Goal: Task Accomplishment & Management: Complete application form

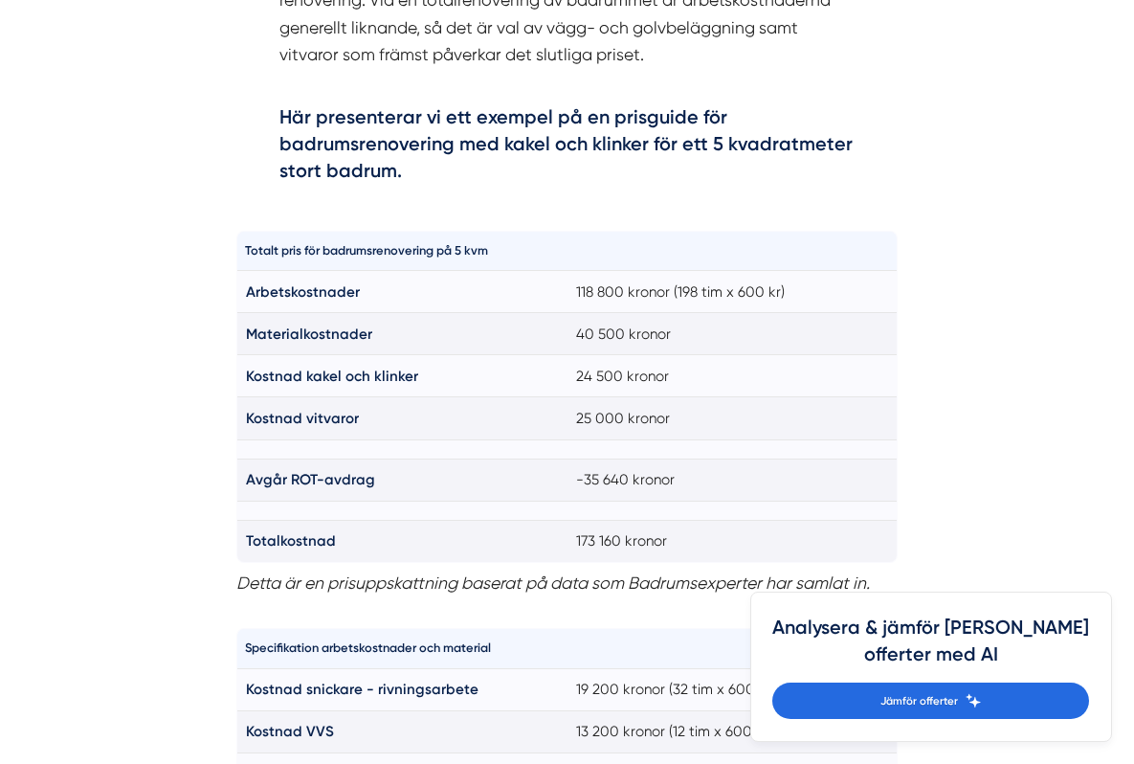
scroll to position [1257, 0]
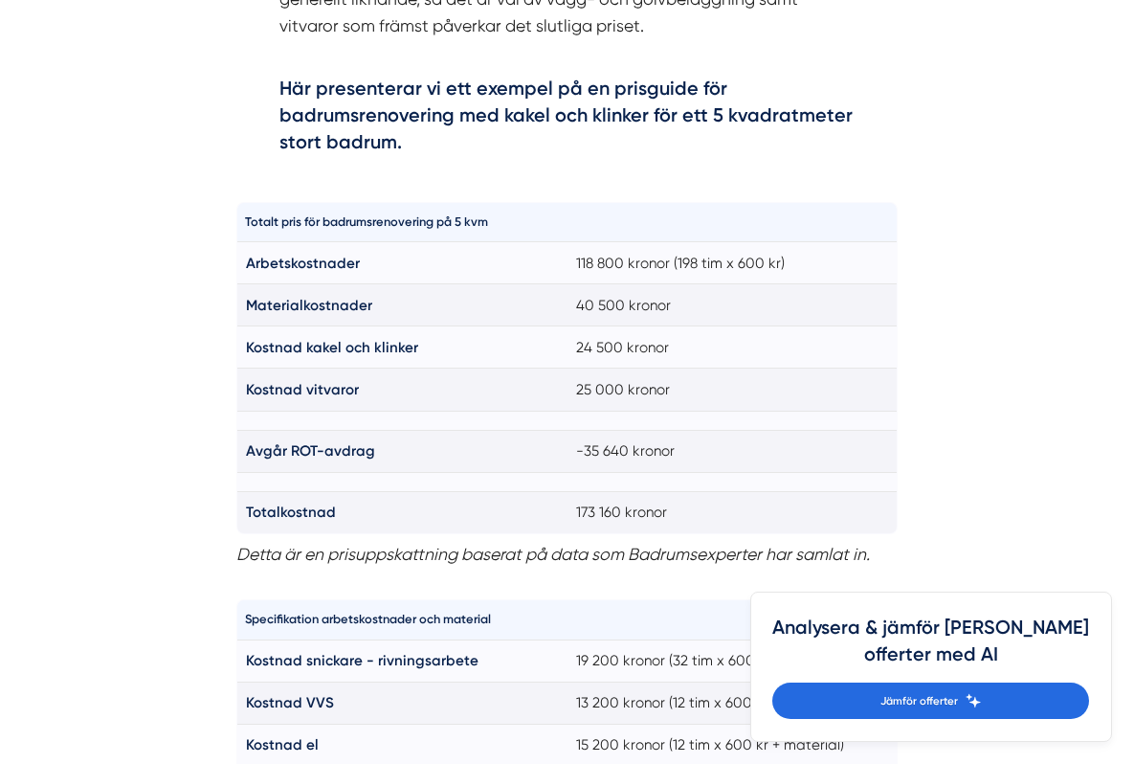
drag, startPoint x: 226, startPoint y: 221, endPoint x: 234, endPoint y: 385, distance: 163.9
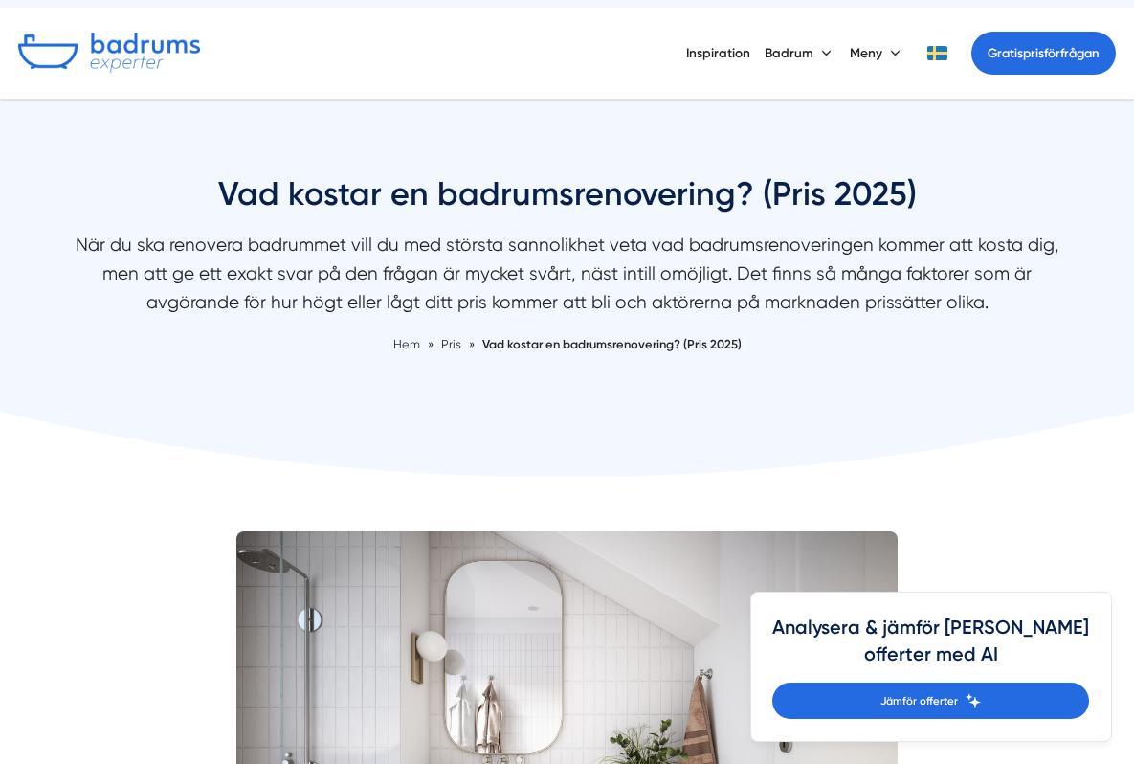
scroll to position [0, 0]
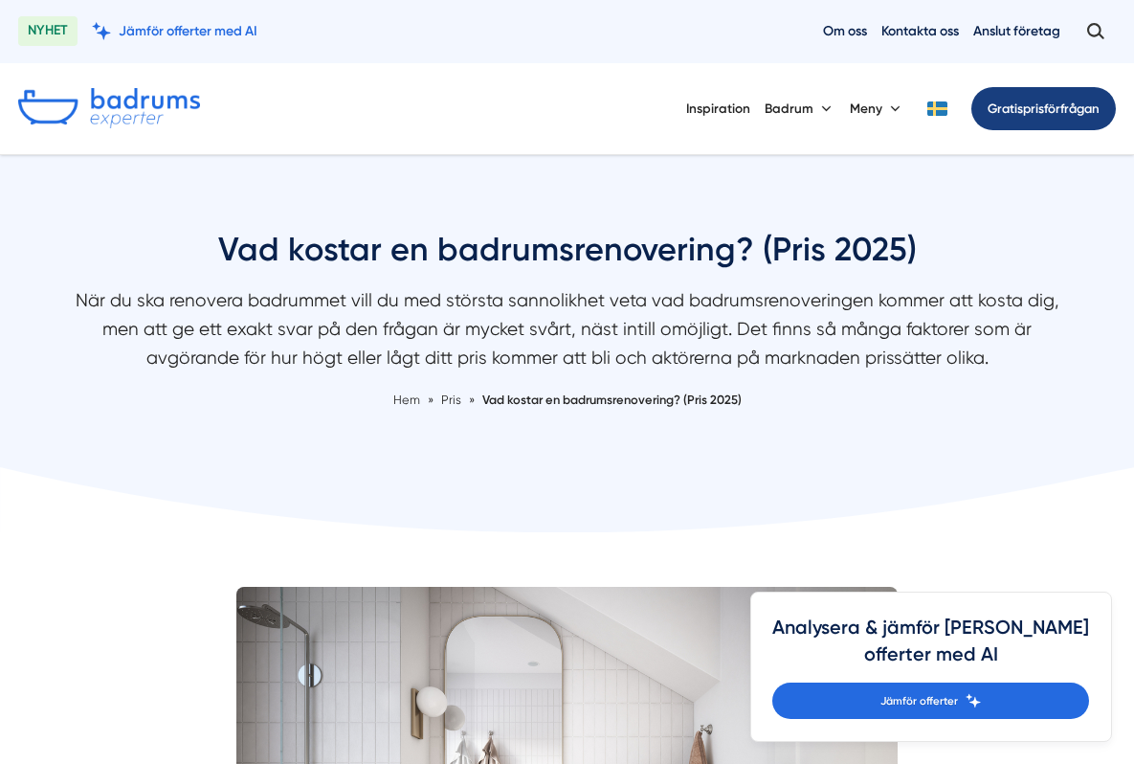
click at [1068, 93] on link "Gratis prisförfrågan" at bounding box center [1043, 108] width 144 height 43
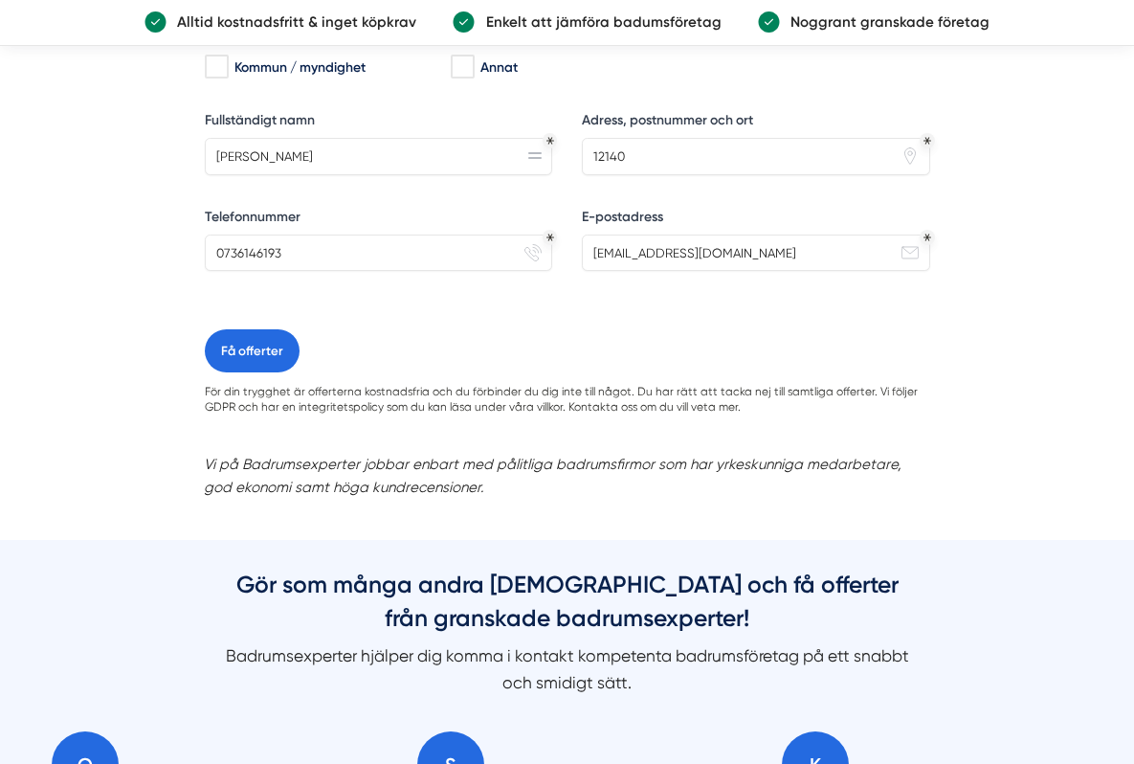
scroll to position [1654, 0]
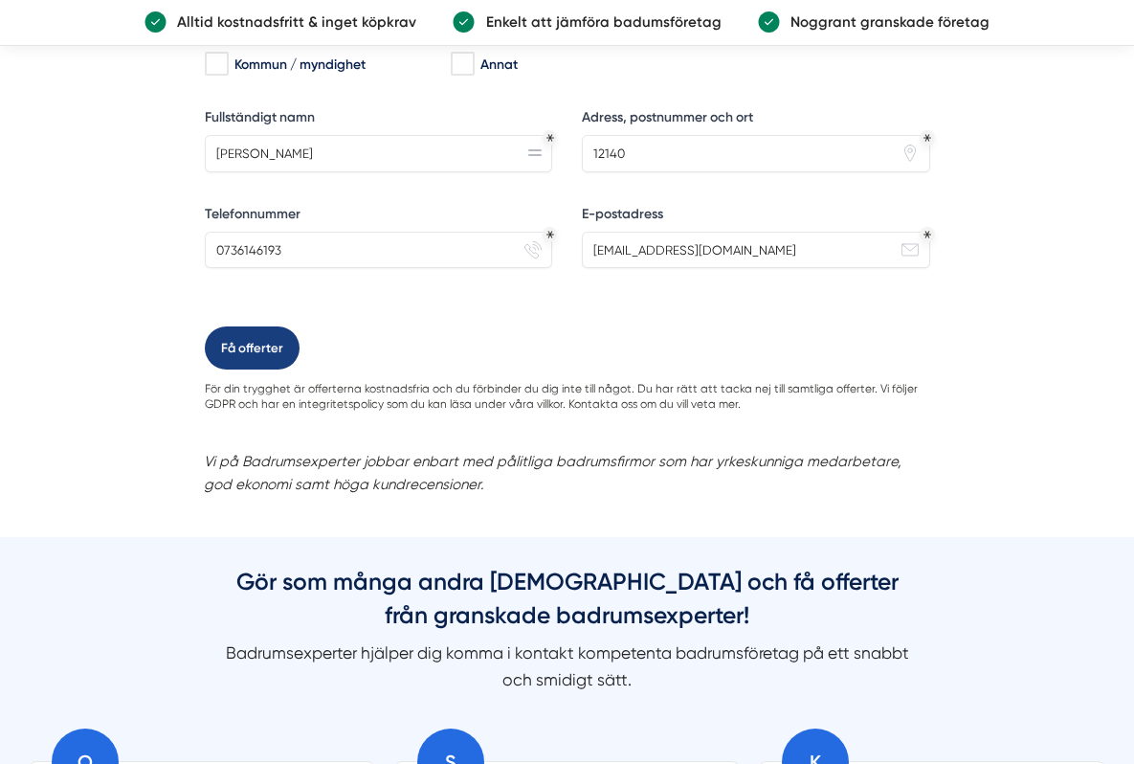
click at [256, 348] on button "Få offerter" at bounding box center [252, 347] width 95 height 43
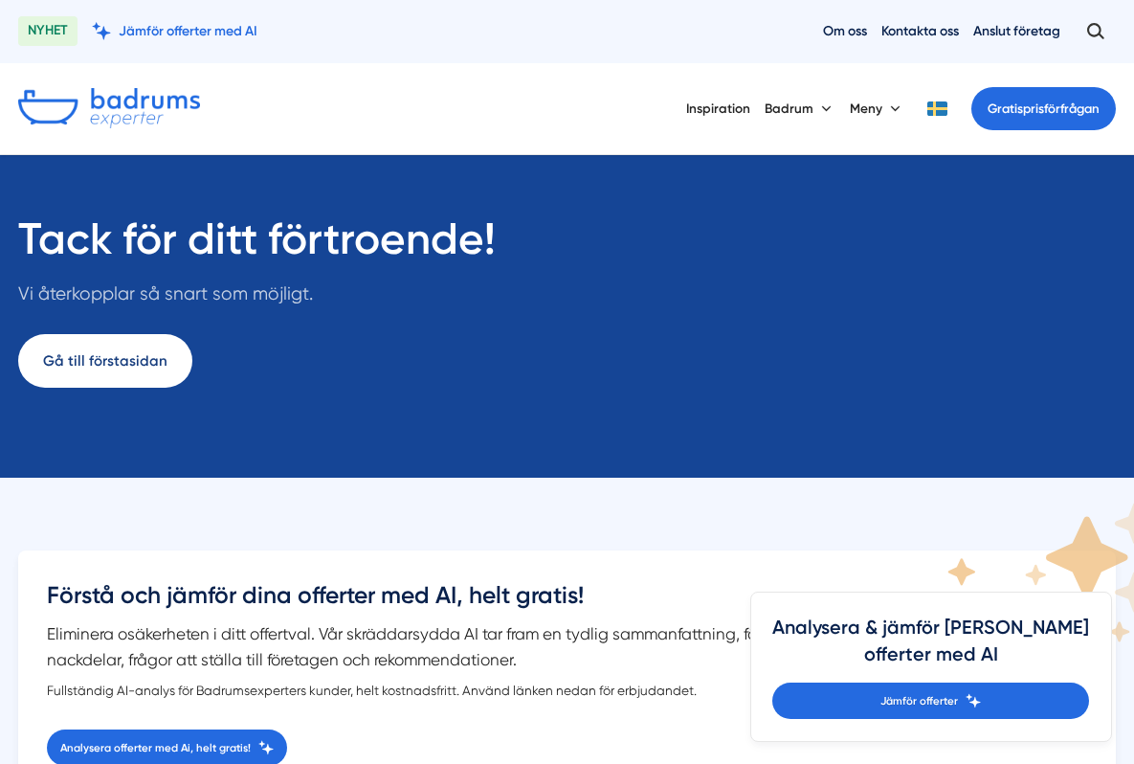
click at [146, 366] on link "Gå till förstasidan" at bounding box center [105, 361] width 174 height 54
